Goal: Task Accomplishment & Management: Use online tool/utility

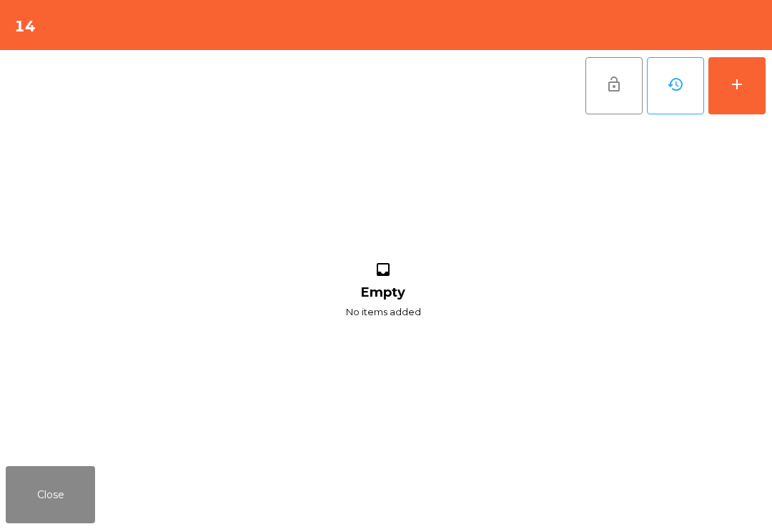
click at [735, 92] on div "add" at bounding box center [737, 84] width 17 height 17
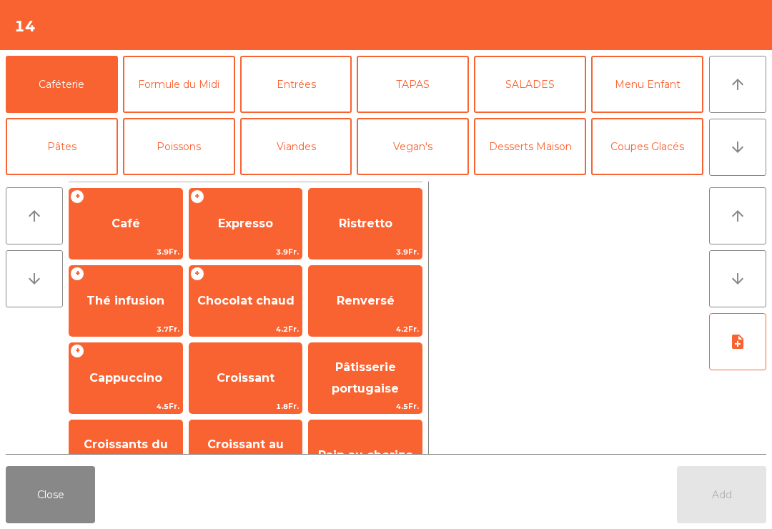
click at [751, 152] on button "arrow_downward" at bounding box center [737, 147] width 57 height 57
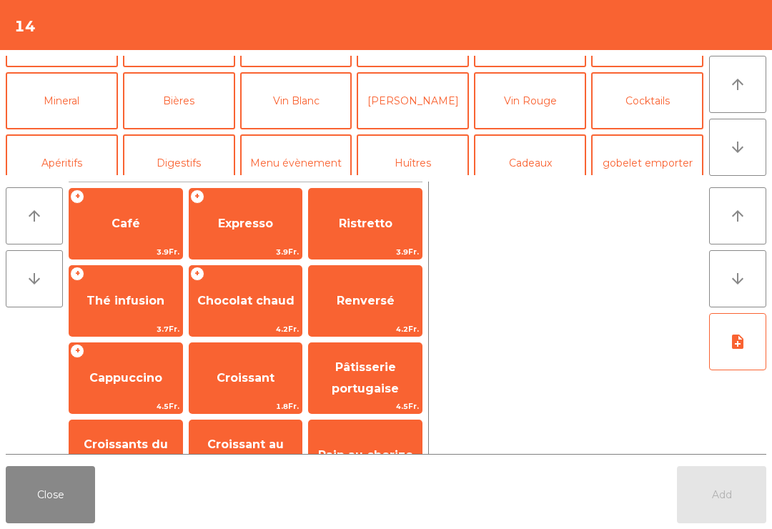
scroll to position [124, 0]
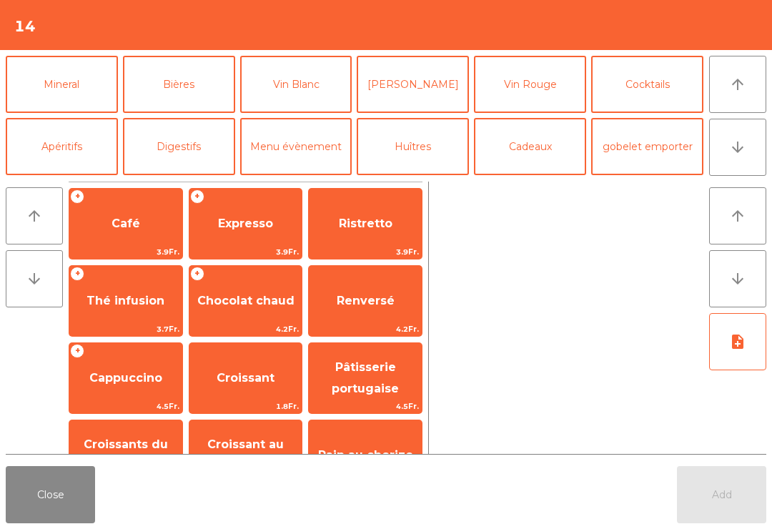
click at [421, 87] on button "[PERSON_NAME]" at bounding box center [413, 84] width 112 height 57
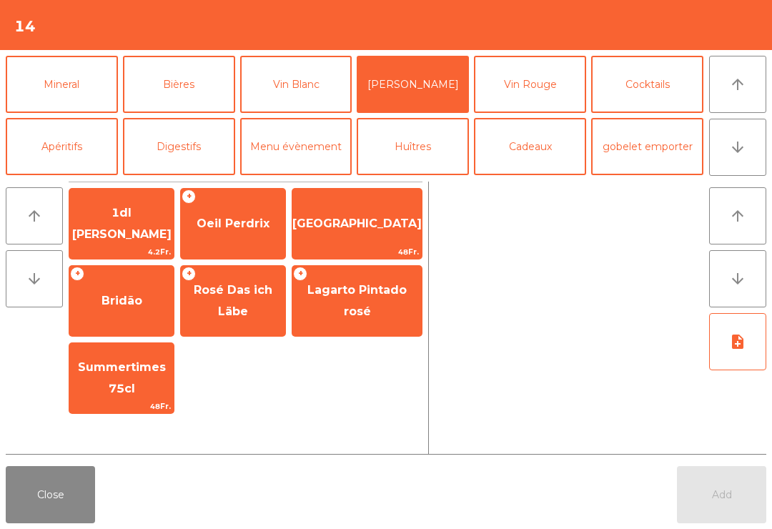
click at [248, 217] on span "Oeil Perdrix" at bounding box center [233, 224] width 73 height 14
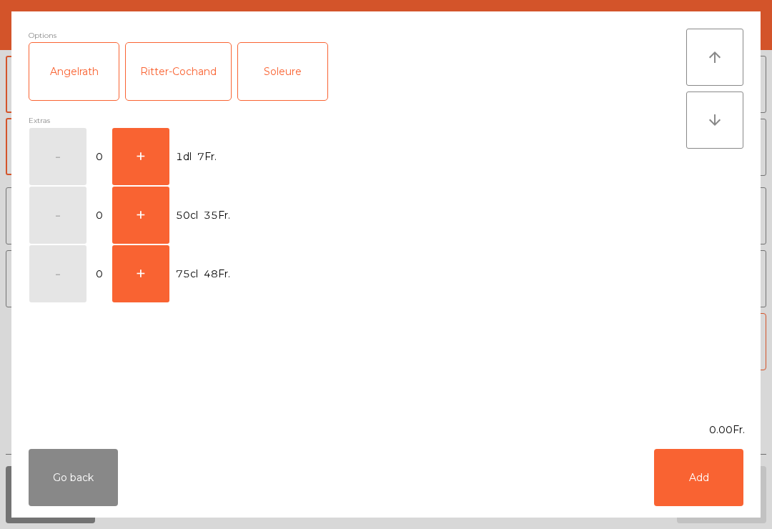
click at [122, 167] on button "+" at bounding box center [140, 156] width 57 height 57
click at [709, 482] on button "Add" at bounding box center [698, 477] width 89 height 57
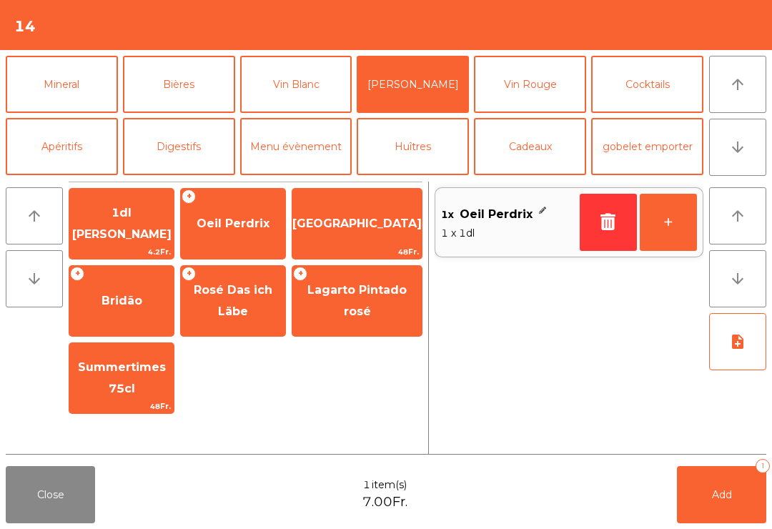
click at [715, 492] on span "Add" at bounding box center [722, 494] width 20 height 13
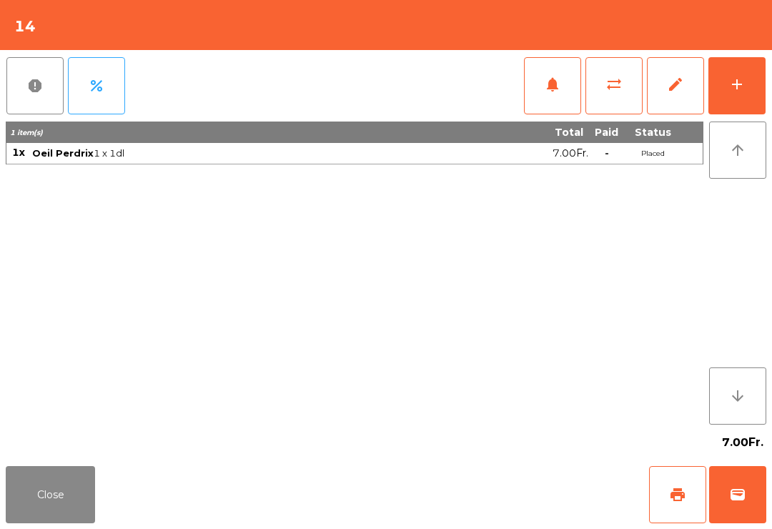
click at [736, 102] on button "add" at bounding box center [737, 85] width 57 height 57
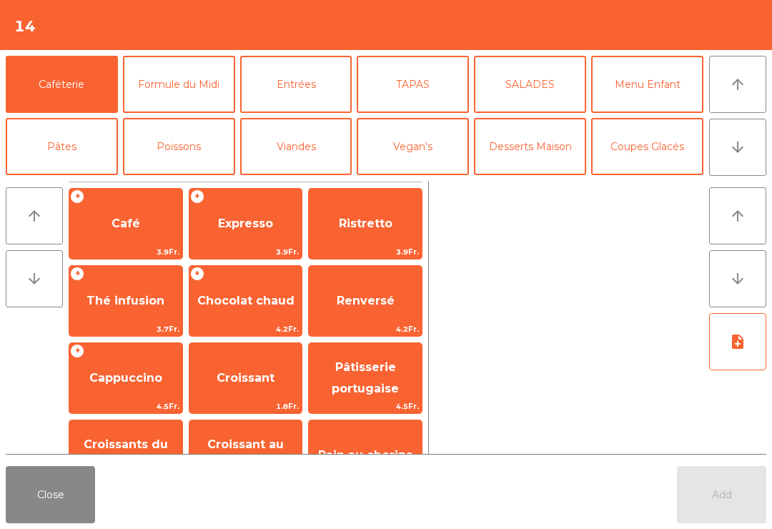
click at [749, 148] on button "arrow_downward" at bounding box center [737, 147] width 57 height 57
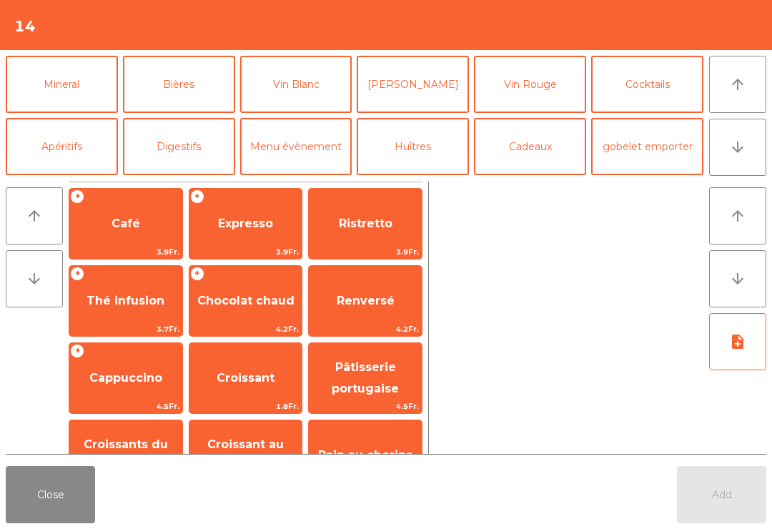
click at [433, 93] on button "[PERSON_NAME]" at bounding box center [413, 84] width 112 height 57
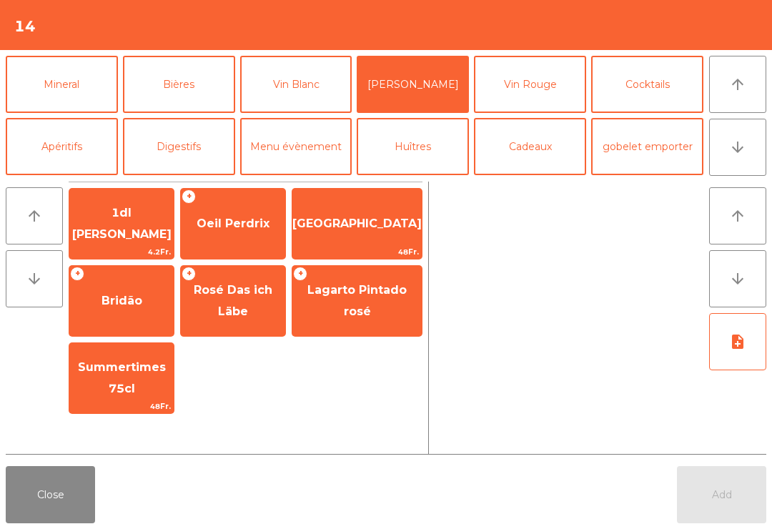
click at [137, 225] on span "1dl [PERSON_NAME]" at bounding box center [121, 223] width 99 height 35
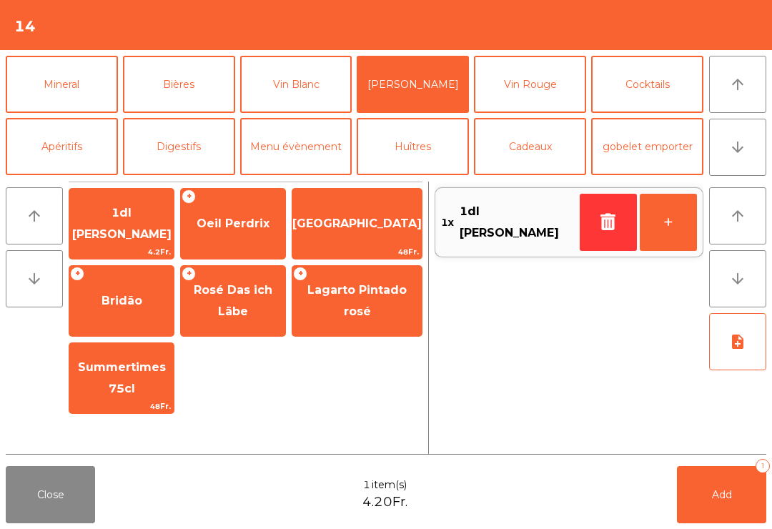
click at [599, 223] on icon "button" at bounding box center [608, 221] width 21 height 17
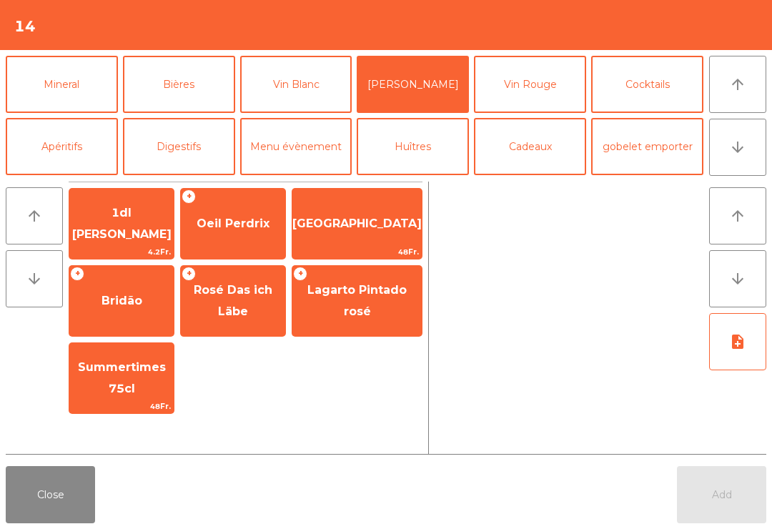
click at [257, 235] on span "Oeil Perdrix" at bounding box center [233, 224] width 104 height 39
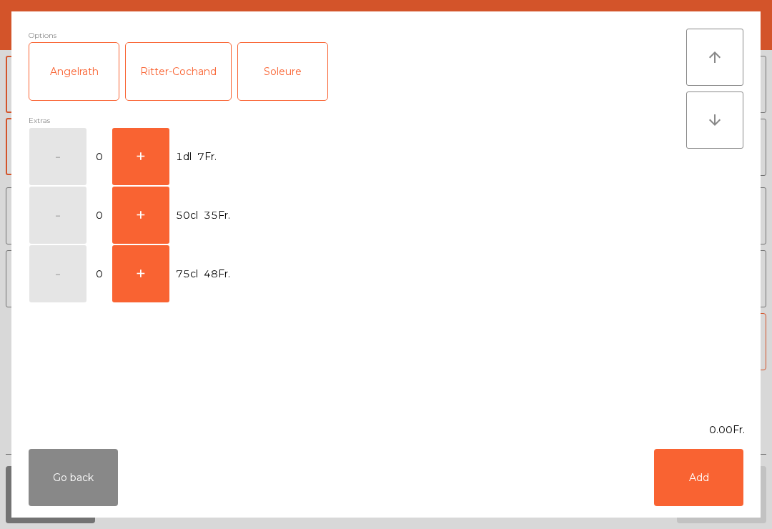
click at [147, 164] on button "+" at bounding box center [140, 156] width 57 height 57
click at [676, 485] on button "Add" at bounding box center [698, 477] width 89 height 57
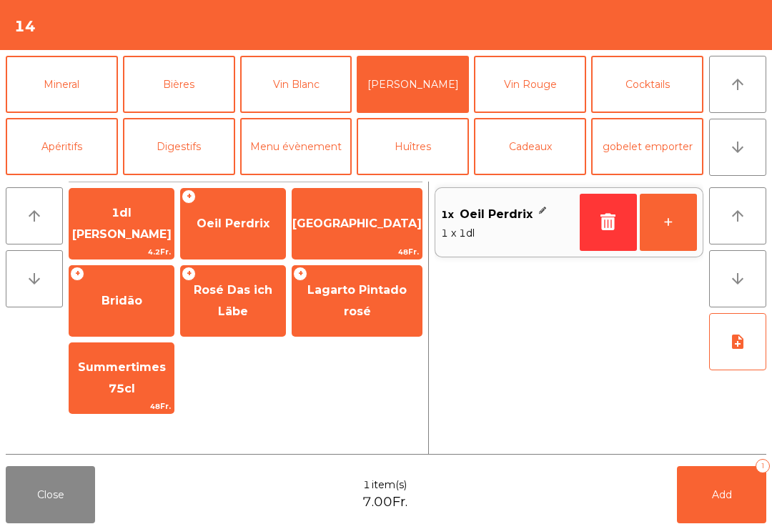
click at [717, 499] on span "Add" at bounding box center [722, 494] width 20 height 13
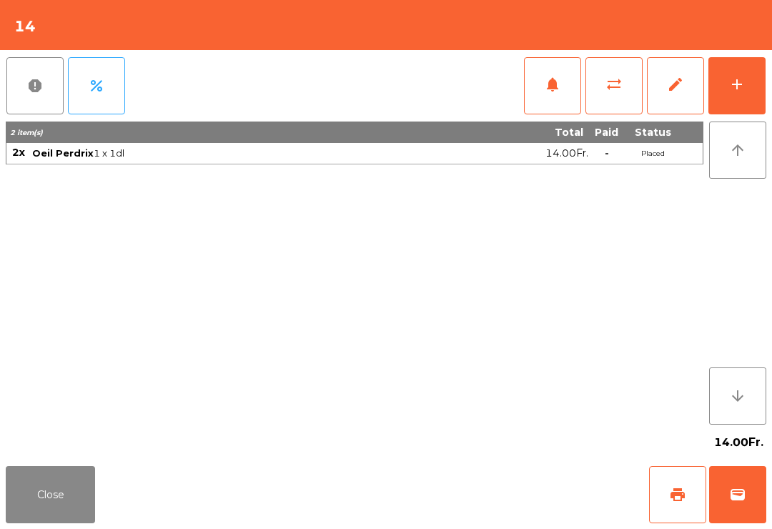
click at [743, 70] on button "add" at bounding box center [737, 85] width 57 height 57
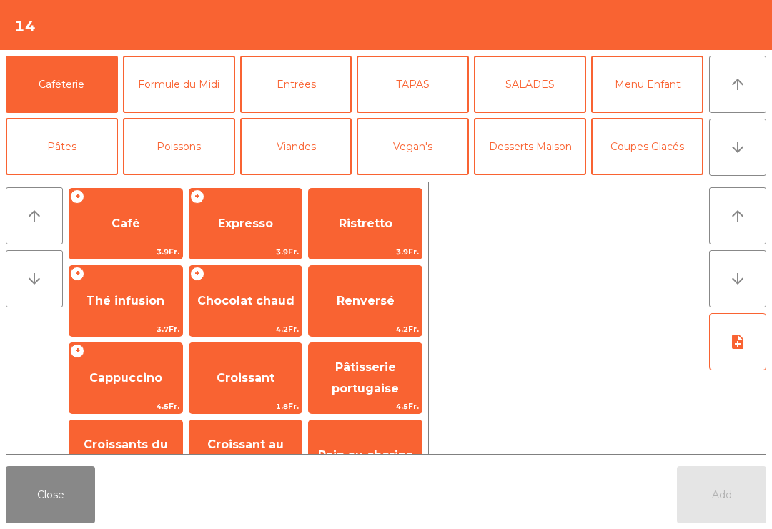
click at [743, 149] on icon "arrow_downward" at bounding box center [737, 147] width 17 height 17
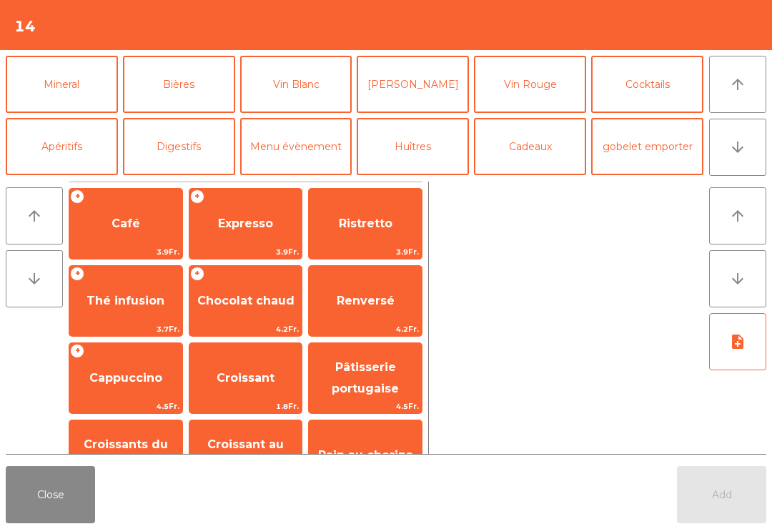
click at [74, 155] on button "Apéritifs" at bounding box center [62, 146] width 112 height 57
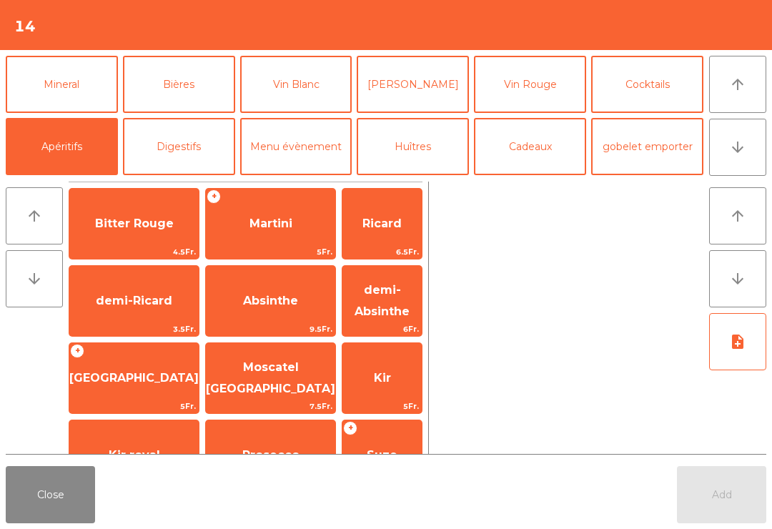
click at [380, 389] on span "Kir" at bounding box center [382, 378] width 79 height 39
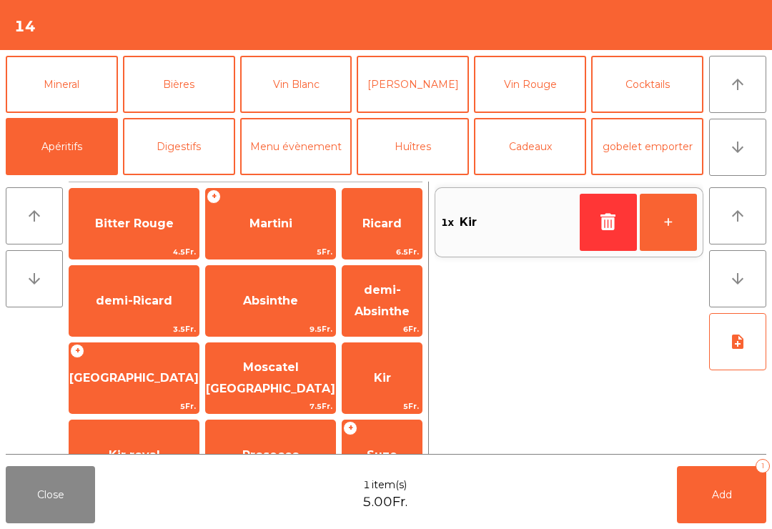
click at [61, 80] on button "Mineral" at bounding box center [62, 84] width 112 height 57
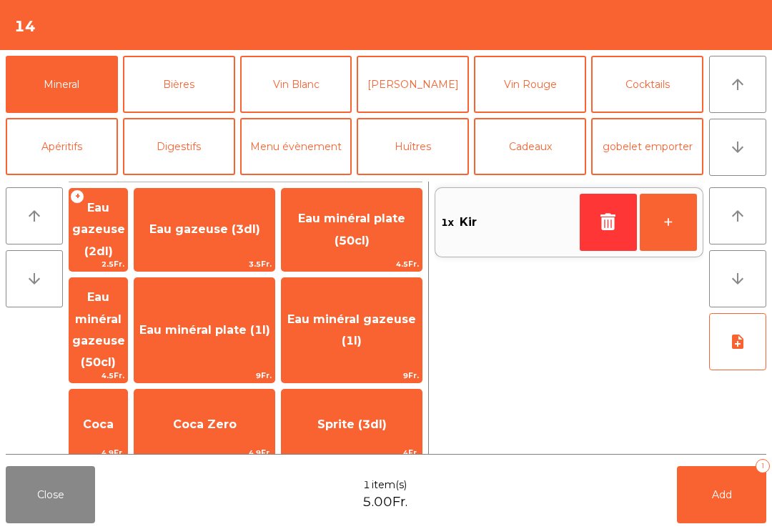
click at [257, 488] on span "Thé froid (3dl)" at bounding box center [204, 507] width 140 height 39
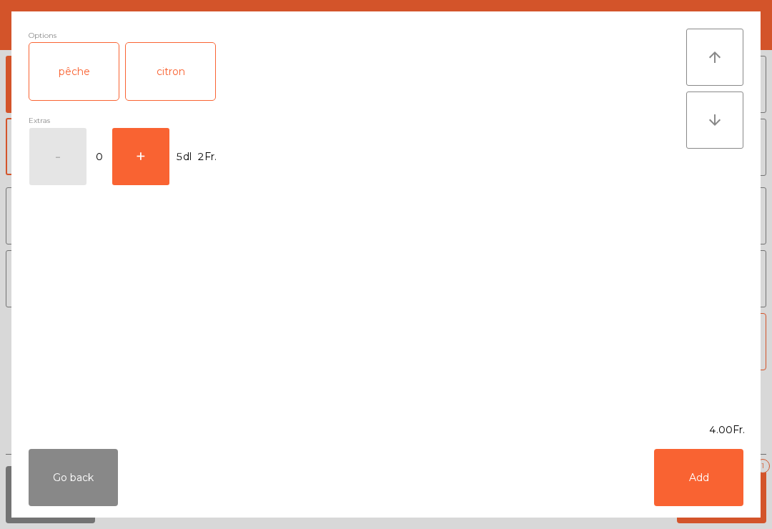
click at [93, 82] on div "pêche" at bounding box center [73, 71] width 89 height 57
click at [715, 486] on button "Add" at bounding box center [698, 477] width 89 height 57
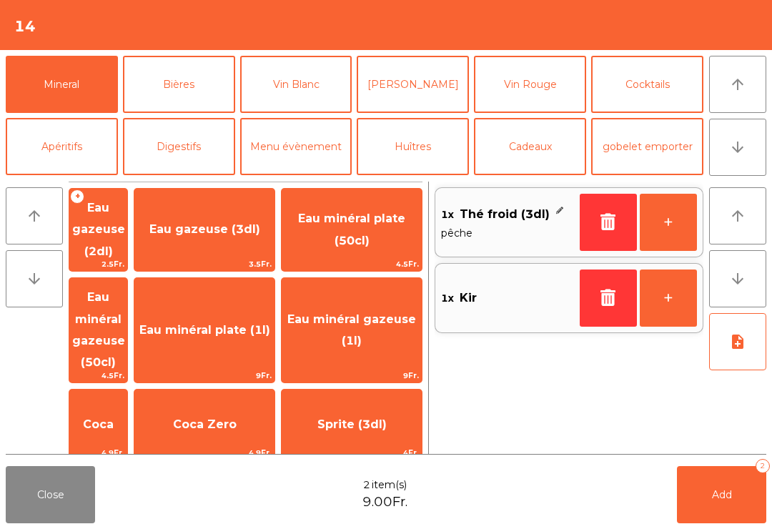
click at [735, 486] on button "Add 2" at bounding box center [721, 494] width 89 height 57
